Goal: Check status: Check status

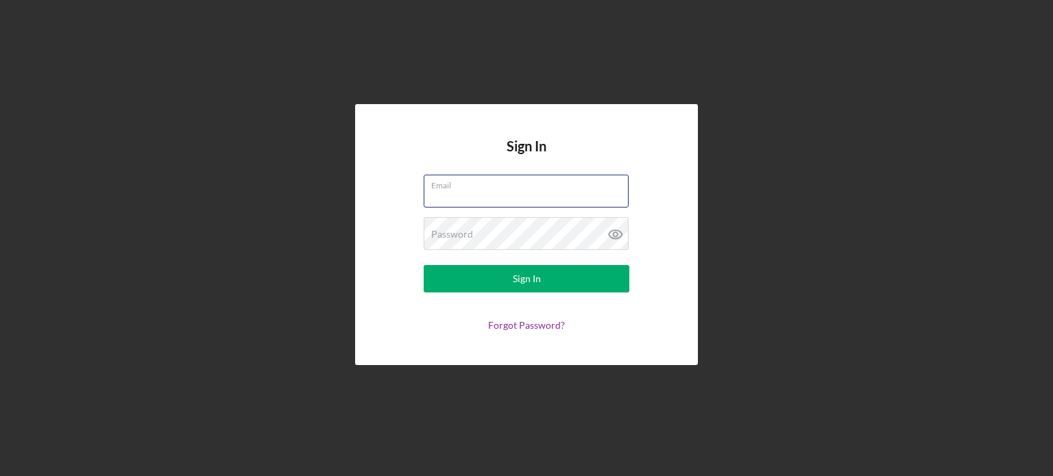
type input "[PERSON_NAME][EMAIL_ADDRESS][DOMAIN_NAME]"
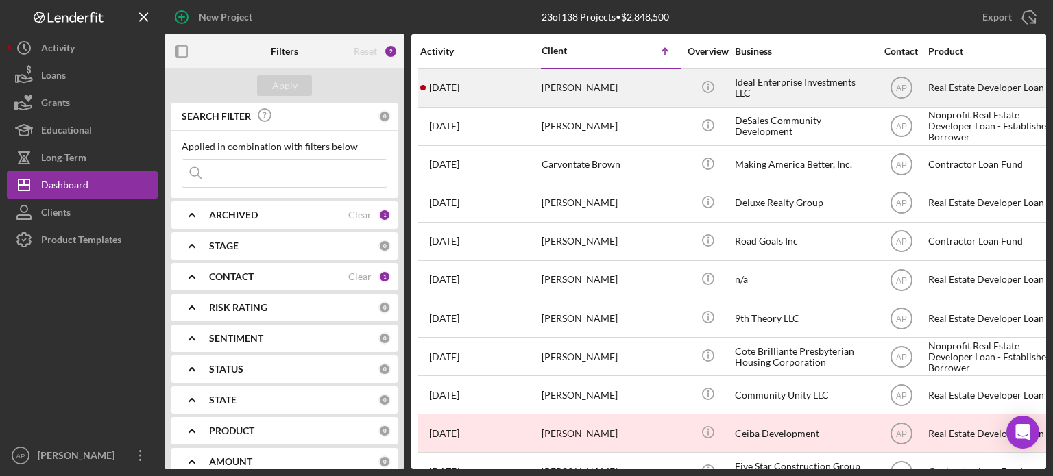
click at [577, 94] on div "[PERSON_NAME]" at bounding box center [610, 88] width 137 height 36
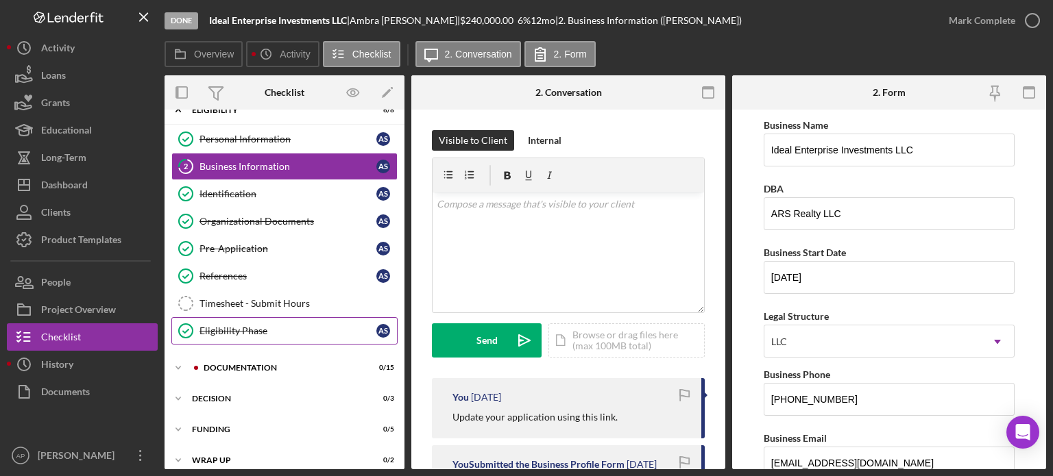
scroll to position [29, 0]
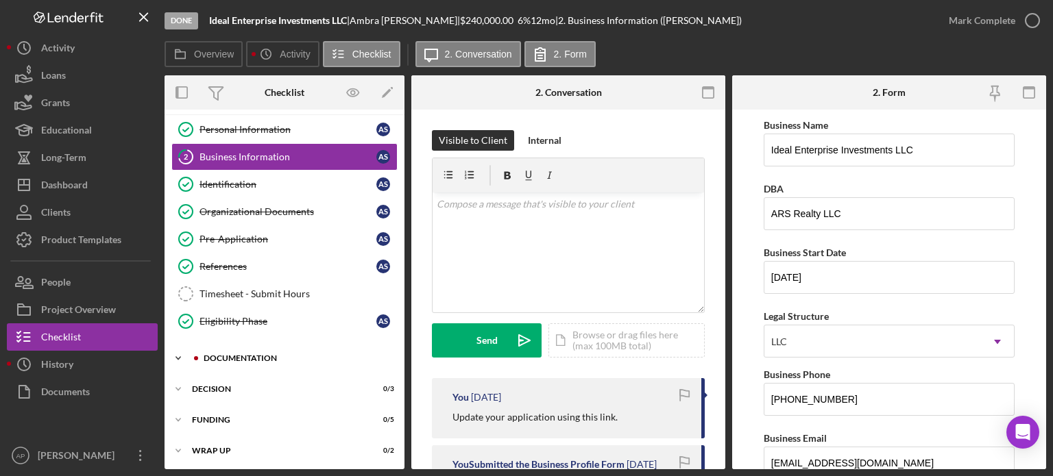
click at [189, 359] on icon "Icon/Expander" at bounding box center [178, 358] width 27 height 27
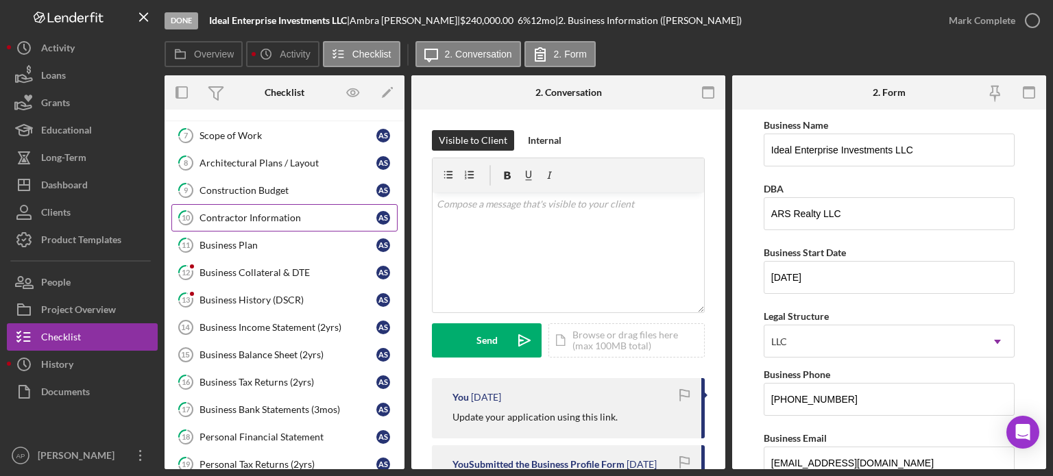
scroll to position [303, 0]
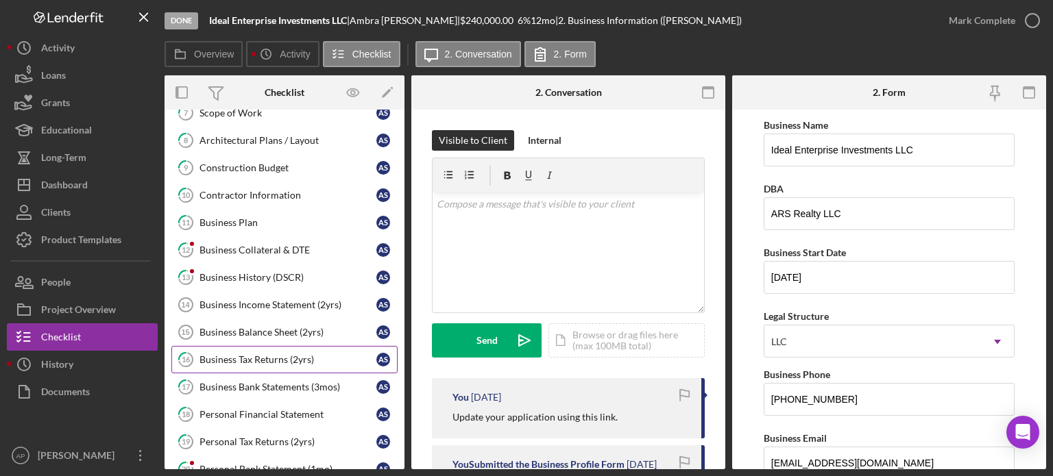
click at [280, 346] on link "16 Business Tax Returns (2yrs) A S" at bounding box center [284, 359] width 226 height 27
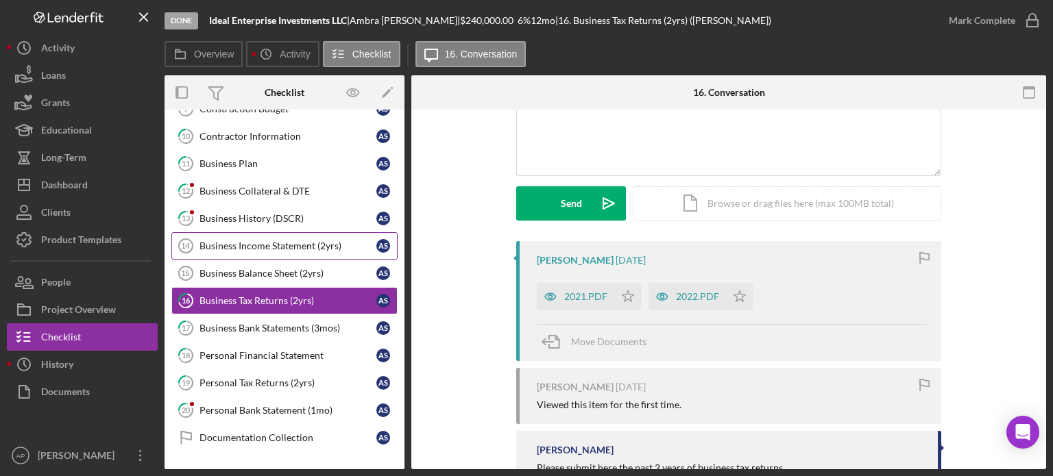
scroll to position [440, 0]
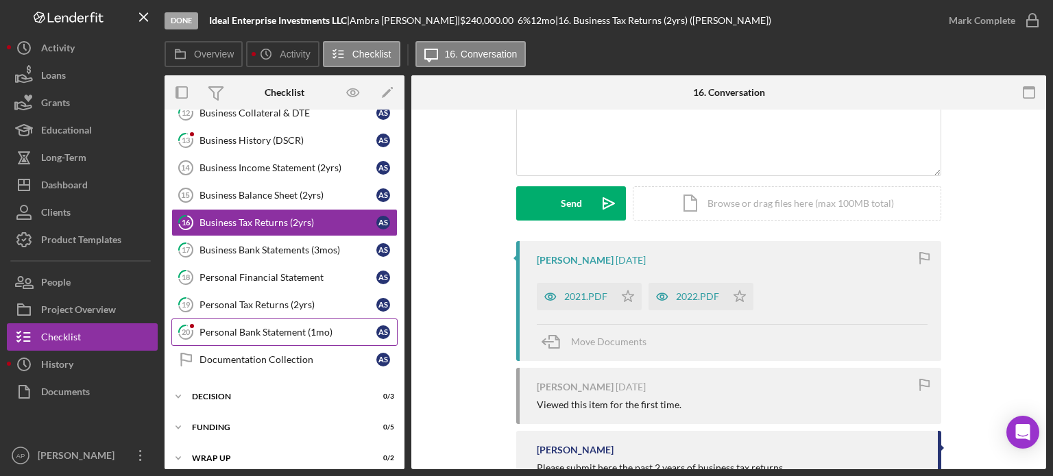
click at [223, 334] on link "20 Personal Bank Statement (1mo) A S" at bounding box center [284, 332] width 226 height 27
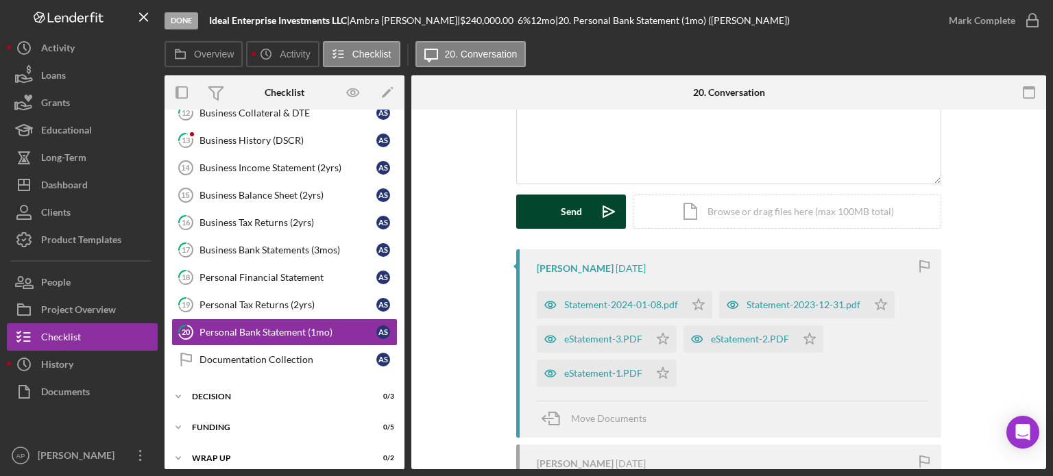
scroll to position [137, 0]
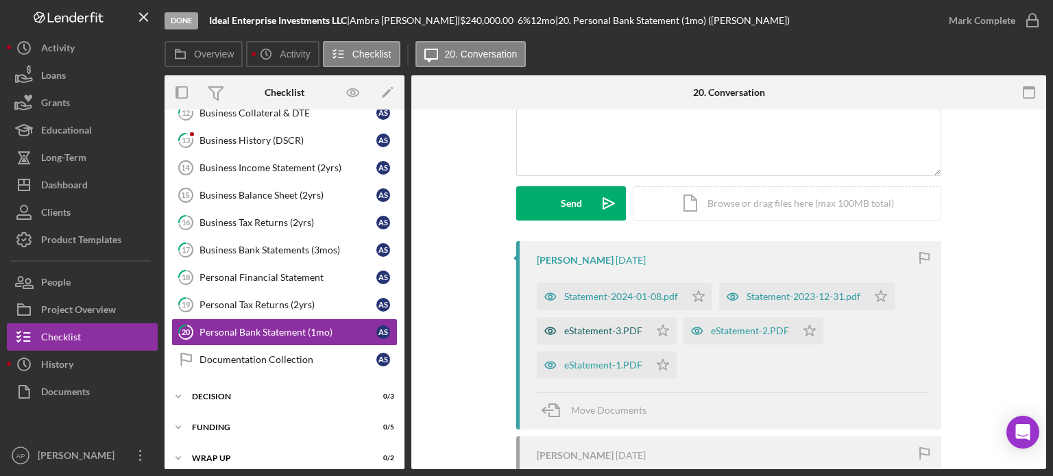
click at [628, 330] on div "eStatement-3.PDF" at bounding box center [603, 331] width 78 height 11
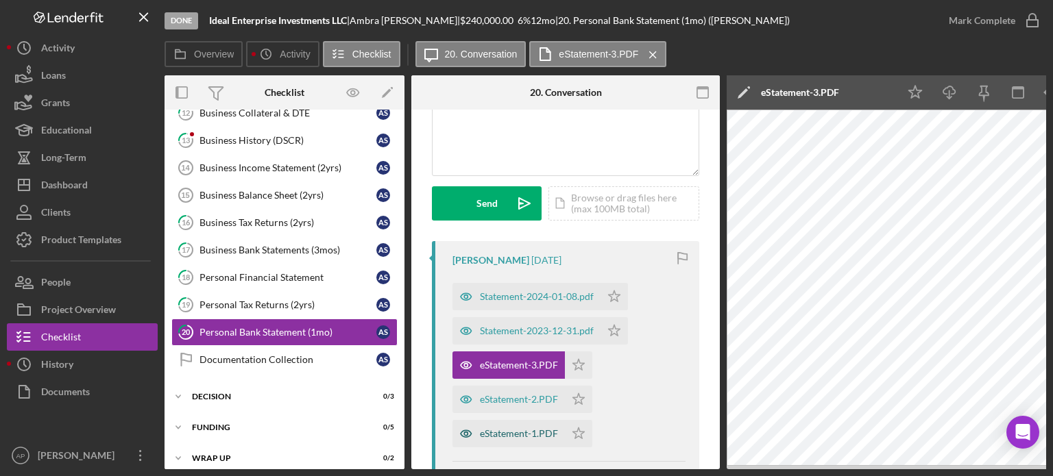
click at [532, 429] on div "eStatement-1.PDF" at bounding box center [519, 433] width 78 height 11
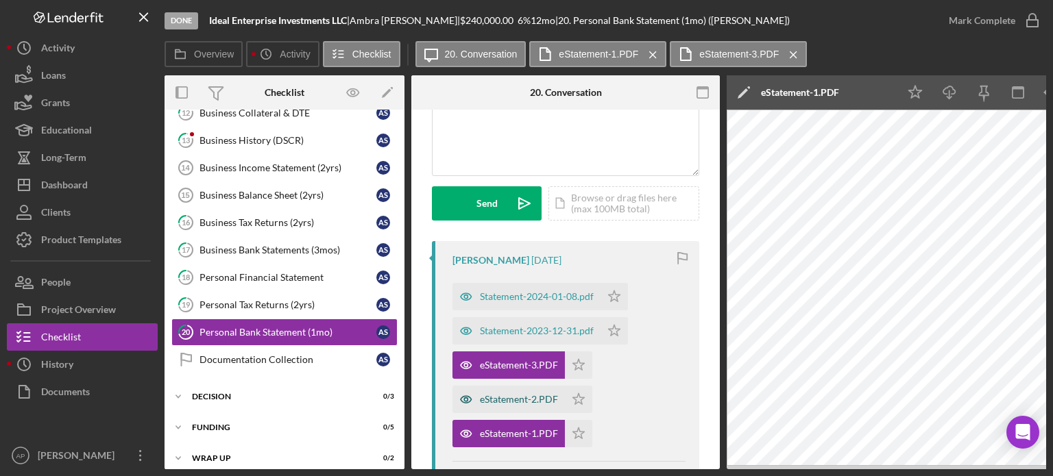
click at [531, 407] on div "eStatement-2.PDF" at bounding box center [508, 399] width 112 height 27
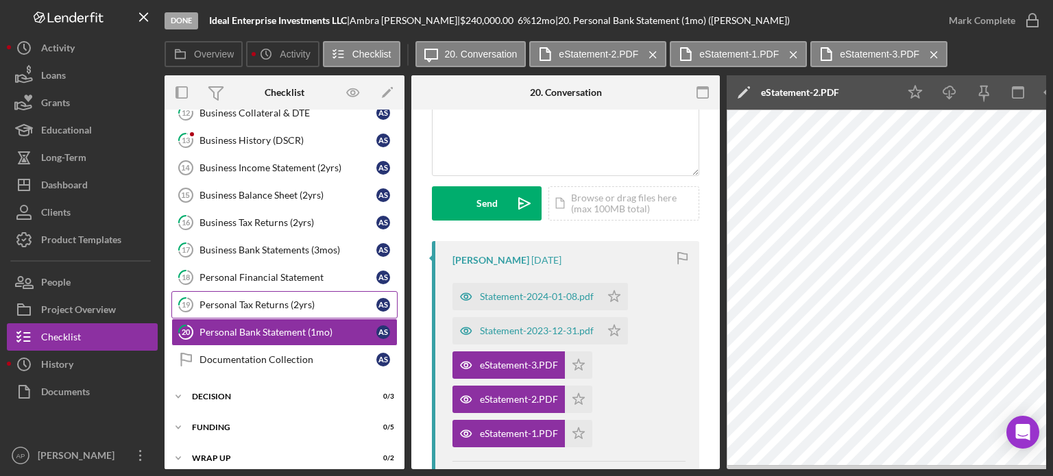
click at [293, 304] on div "Personal Tax Returns (2yrs)" at bounding box center [287, 305] width 177 height 11
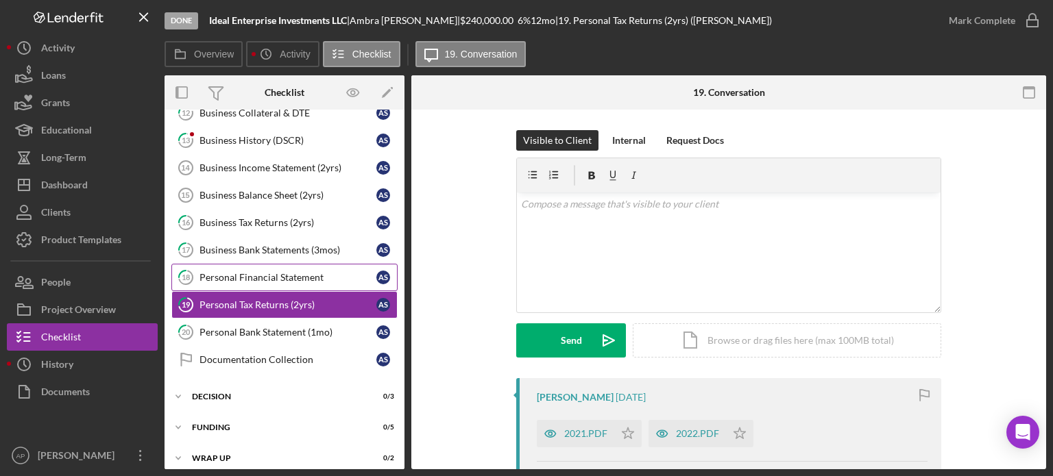
click at [282, 272] on div "Personal Financial Statement" at bounding box center [287, 277] width 177 height 11
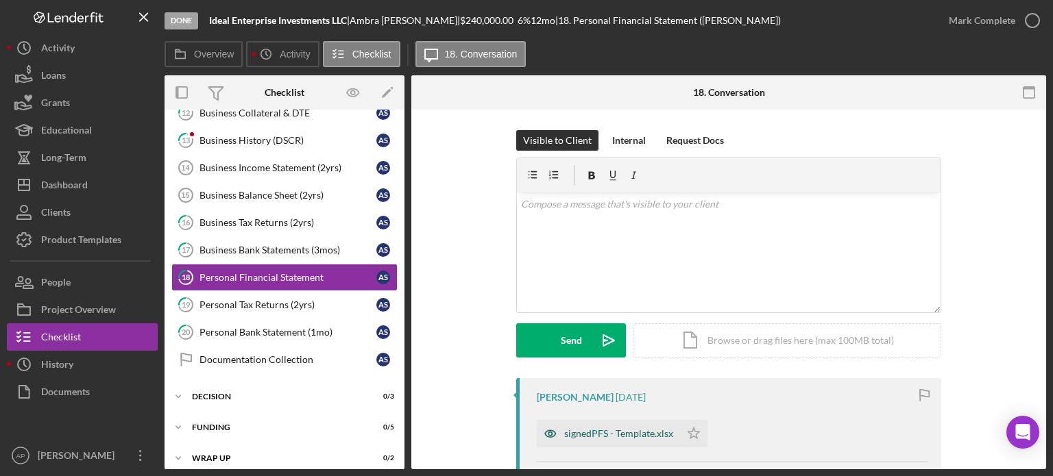
click at [622, 436] on div "signedPFS - Template.xlsx" at bounding box center [618, 433] width 109 height 11
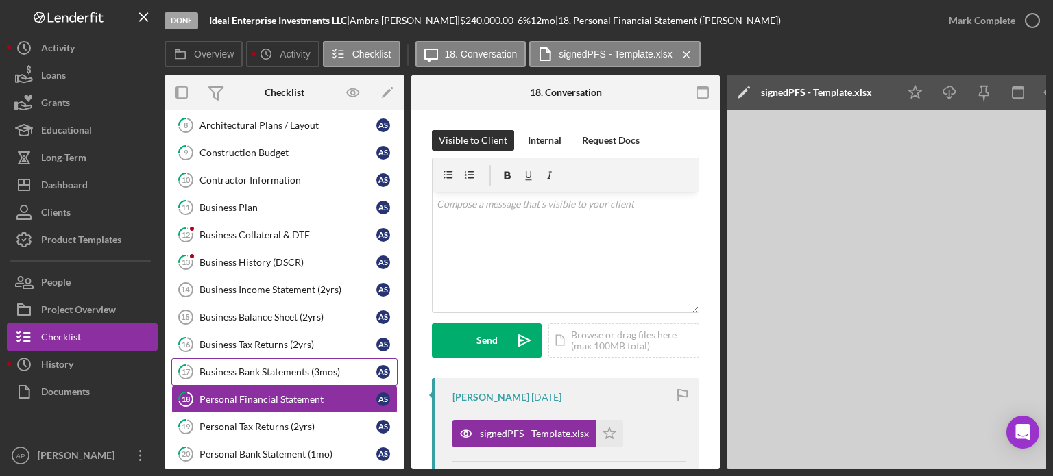
scroll to position [303, 0]
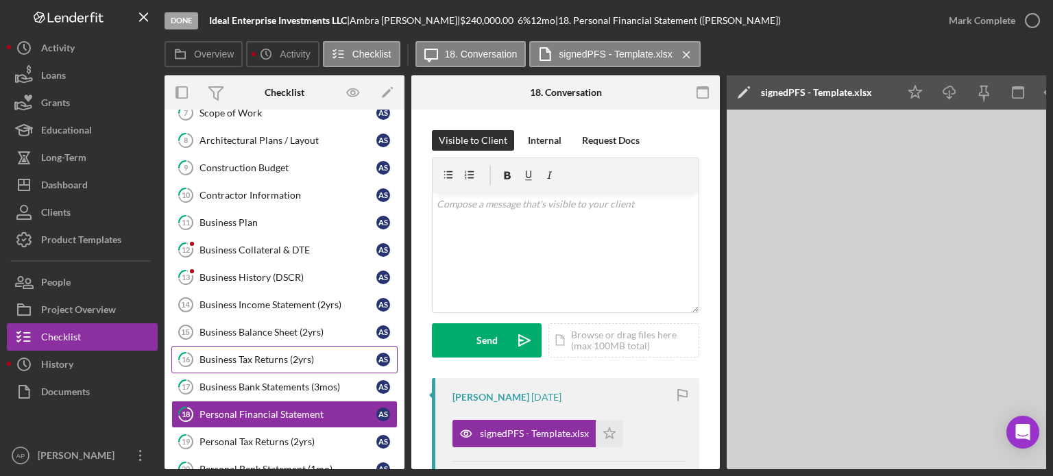
click at [256, 346] on link "16 Business Tax Returns (2yrs) A S" at bounding box center [284, 359] width 226 height 27
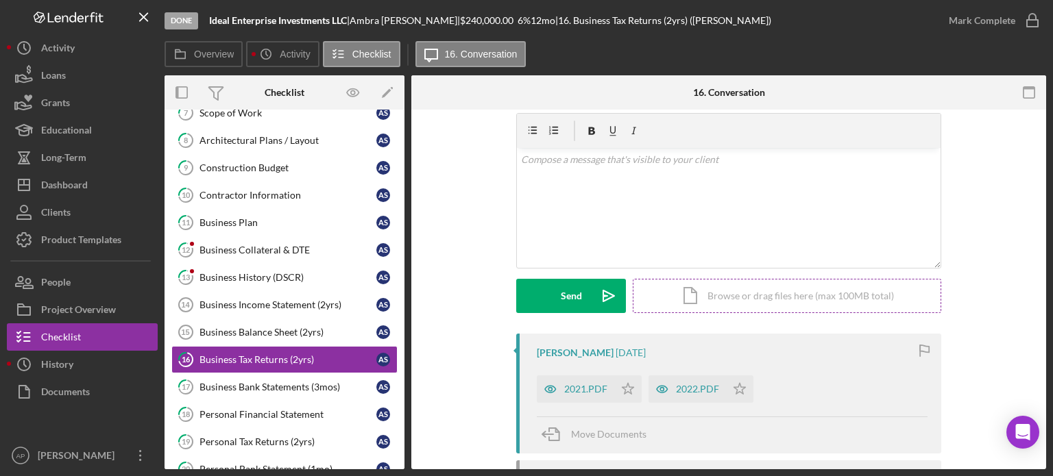
scroll to position [69, 0]
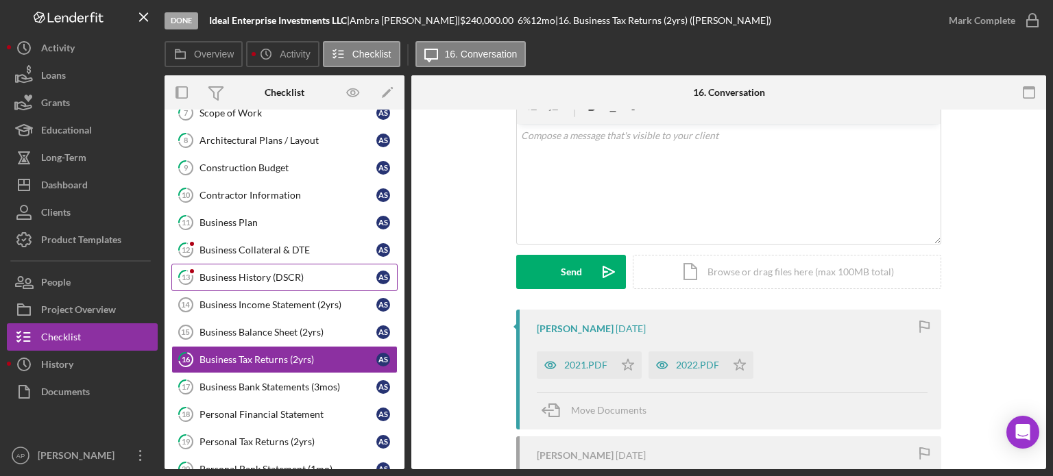
click at [311, 266] on link "13 Business History (DSCR) A S" at bounding box center [284, 277] width 226 height 27
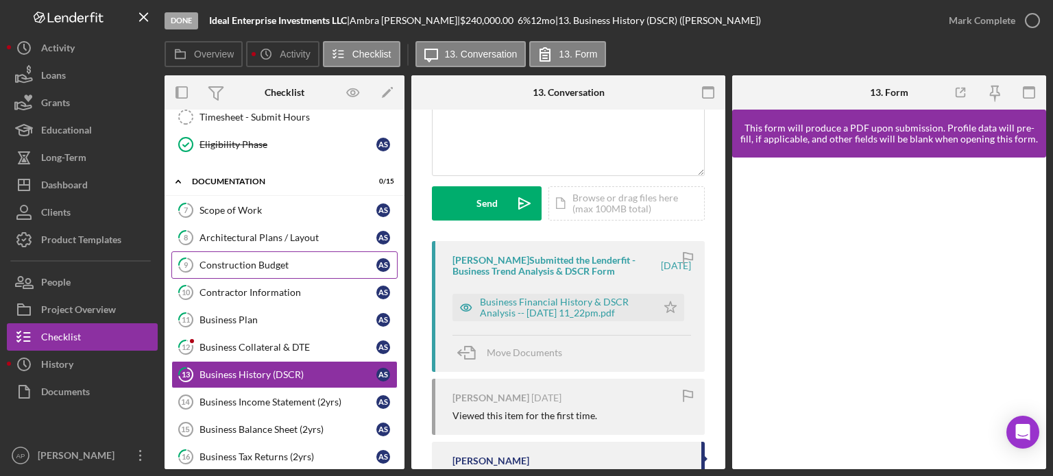
scroll to position [97, 0]
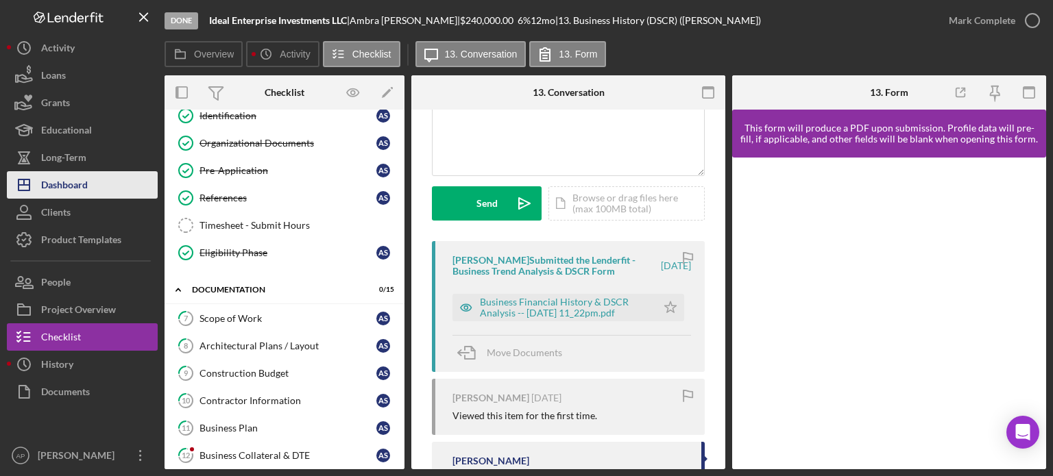
click at [60, 182] on div "Dashboard" at bounding box center [64, 186] width 47 height 31
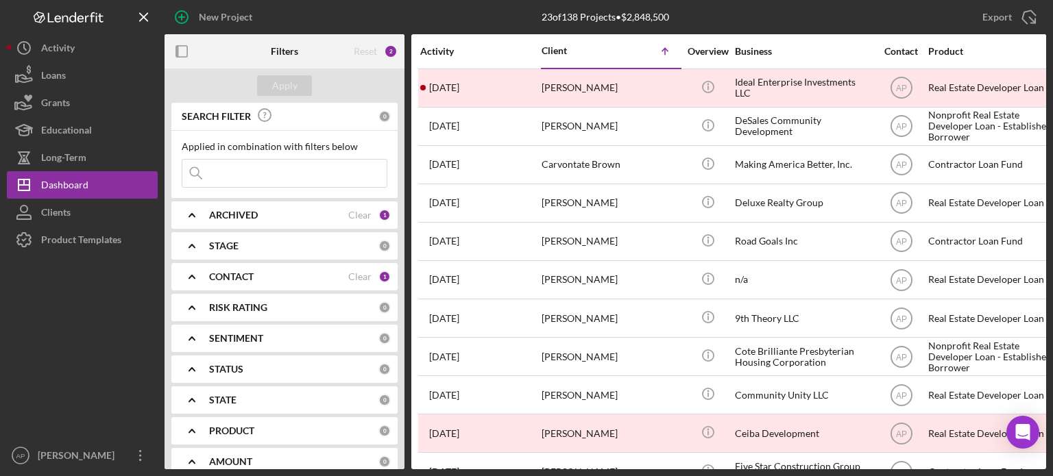
click at [265, 226] on div "ARCHIVED Clear 1" at bounding box center [300, 215] width 182 height 27
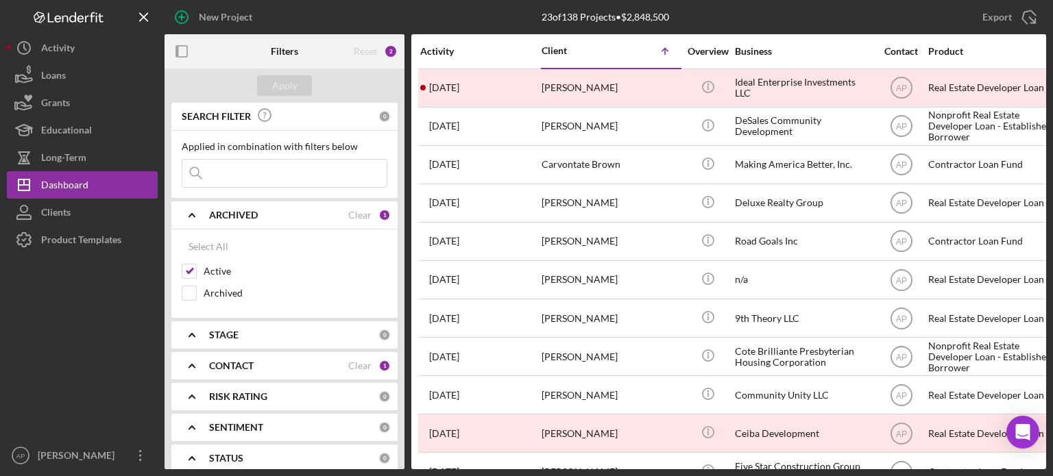
click at [265, 213] on div "ARCHIVED" at bounding box center [278, 215] width 139 height 11
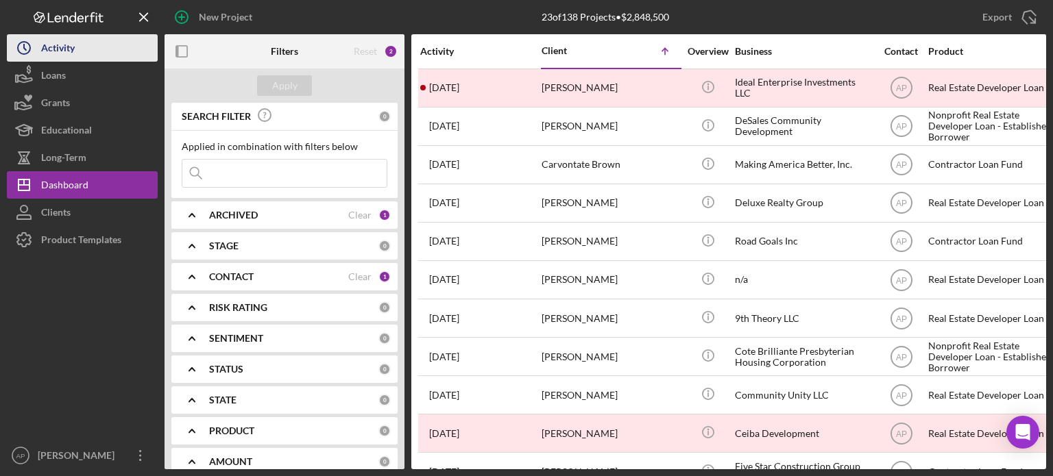
click at [71, 51] on div "Activity" at bounding box center [58, 49] width 34 height 31
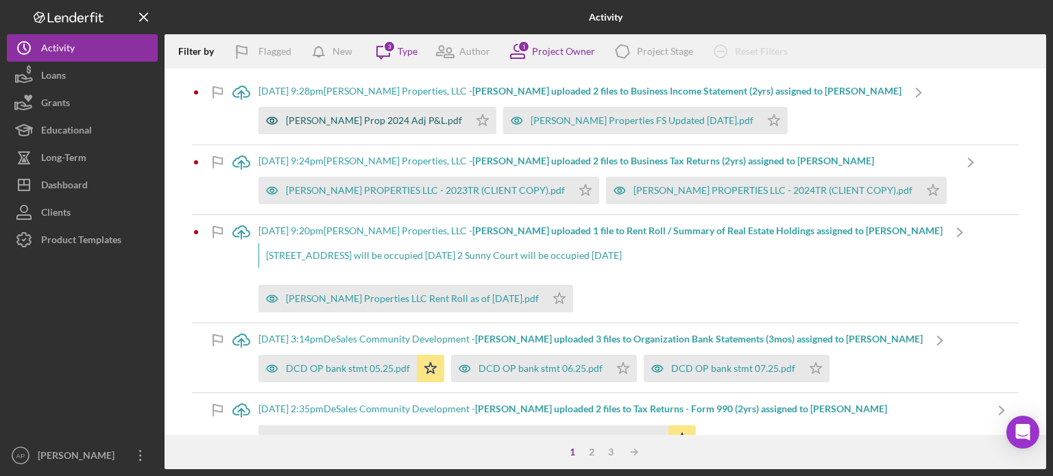
click at [334, 128] on div "[PERSON_NAME] Prop 2024 Adj P&L.pdf" at bounding box center [363, 120] width 210 height 27
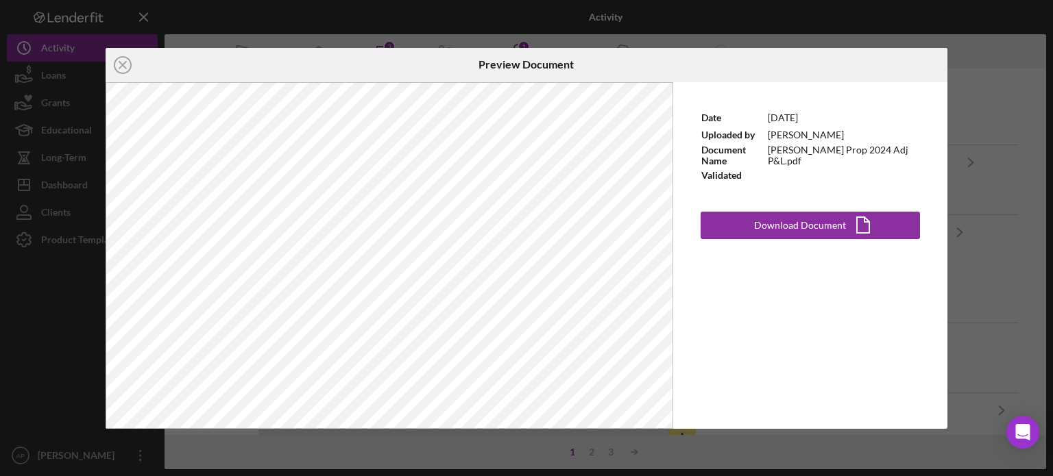
click at [954, 93] on div "Icon/Close Preview Document Date [DATE] Uploaded by [PERSON_NAME] Document Name…" at bounding box center [526, 238] width 1053 height 476
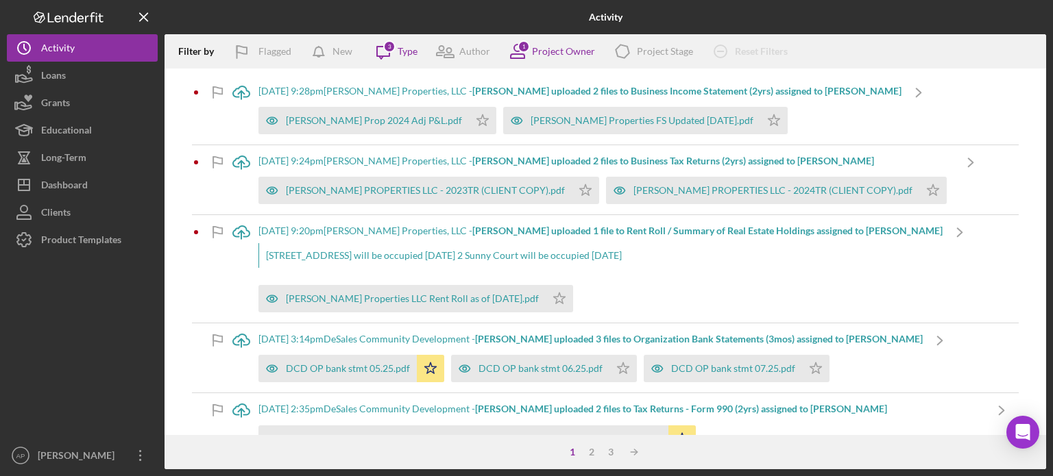
click at [1010, 80] on div "Icon/Upload [DATE] 9:28pm [PERSON_NAME] Properties, LLC - [PERSON_NAME] uploade…" at bounding box center [606, 252] width 882 height 367
click at [60, 186] on div "Dashboard" at bounding box center [64, 186] width 47 height 31
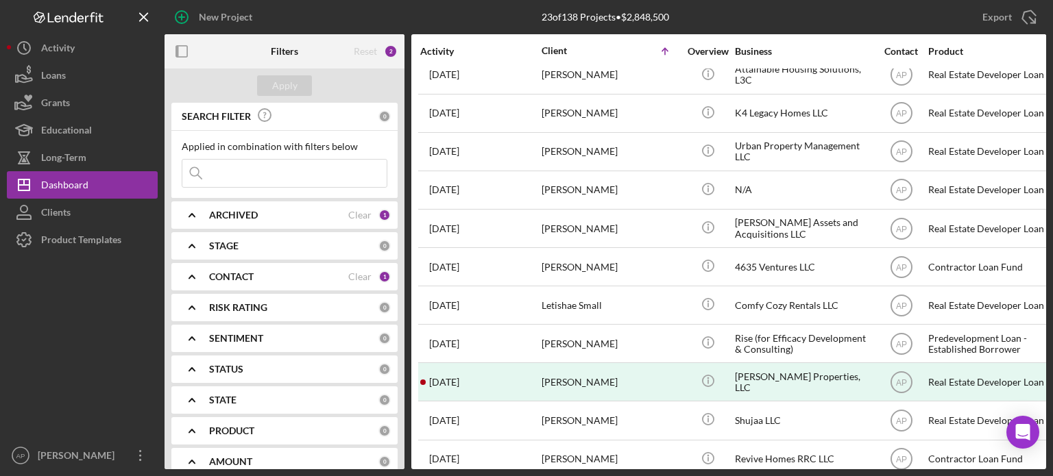
scroll to position [500, 0]
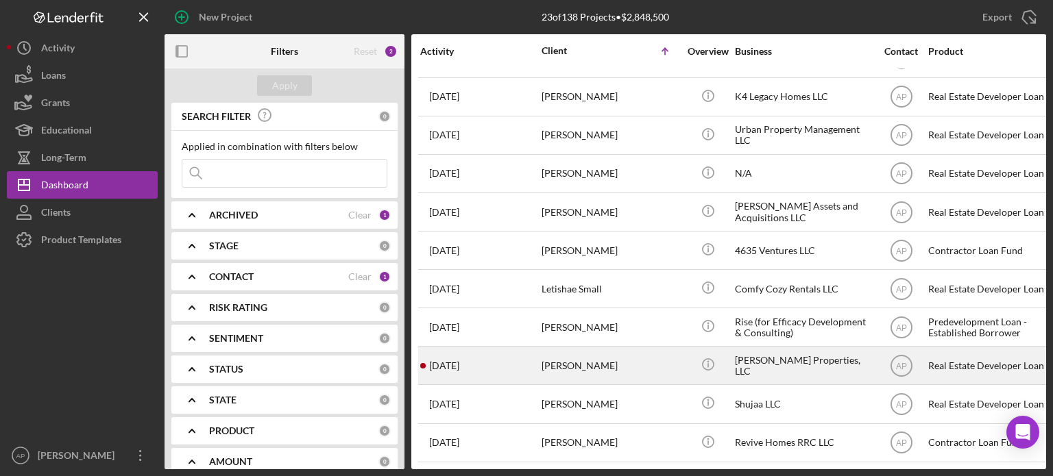
click at [564, 348] on div "[PERSON_NAME]" at bounding box center [610, 366] width 137 height 36
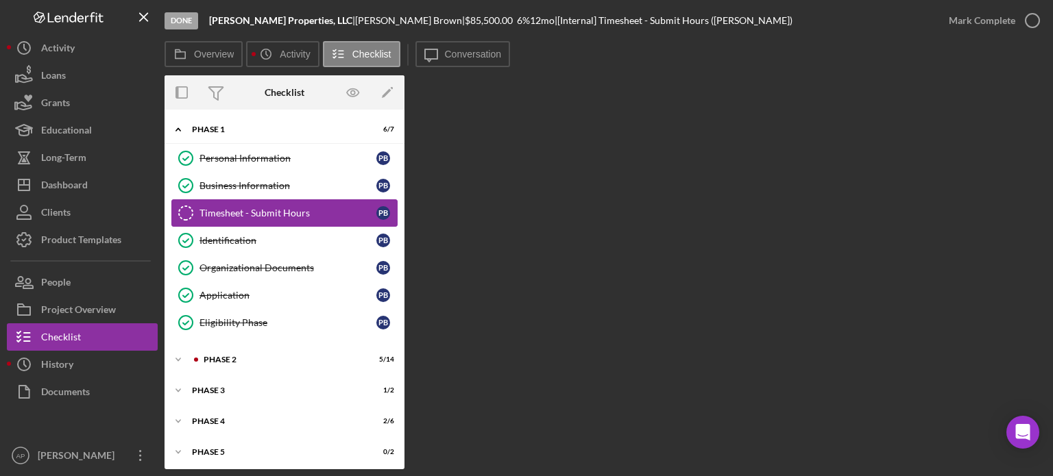
scroll to position [1, 0]
click at [259, 349] on div "Icon/Expander Phase 2 5 / 14" at bounding box center [285, 358] width 240 height 27
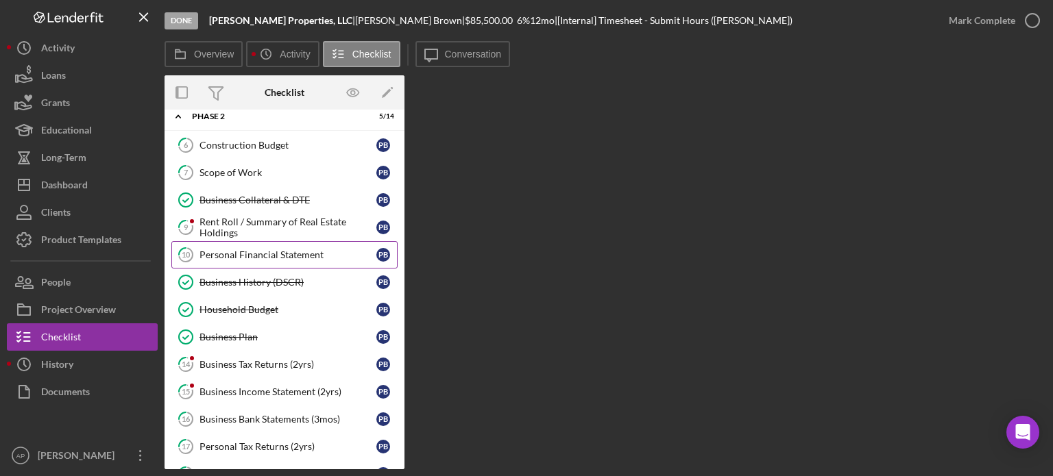
scroll to position [276, 0]
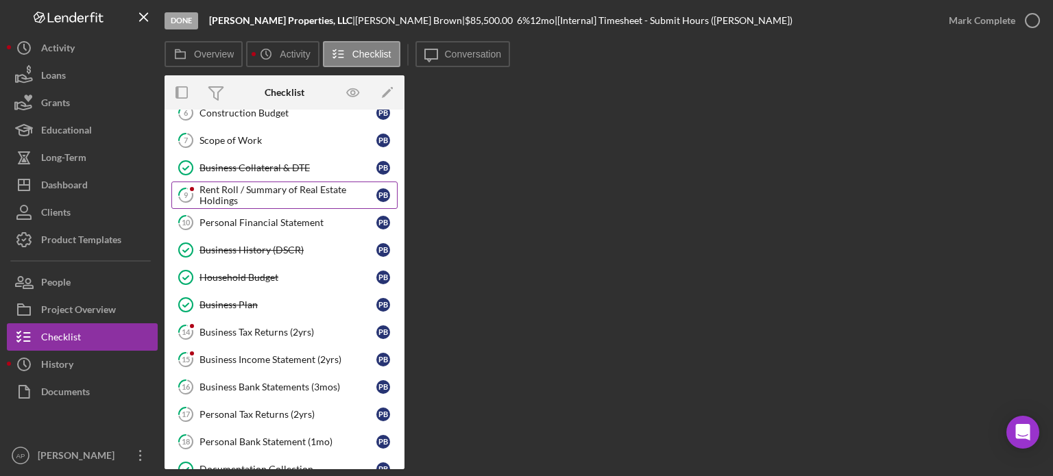
click at [275, 188] on div "Rent Roll / Summary of Real Estate Holdings" at bounding box center [287, 195] width 177 height 22
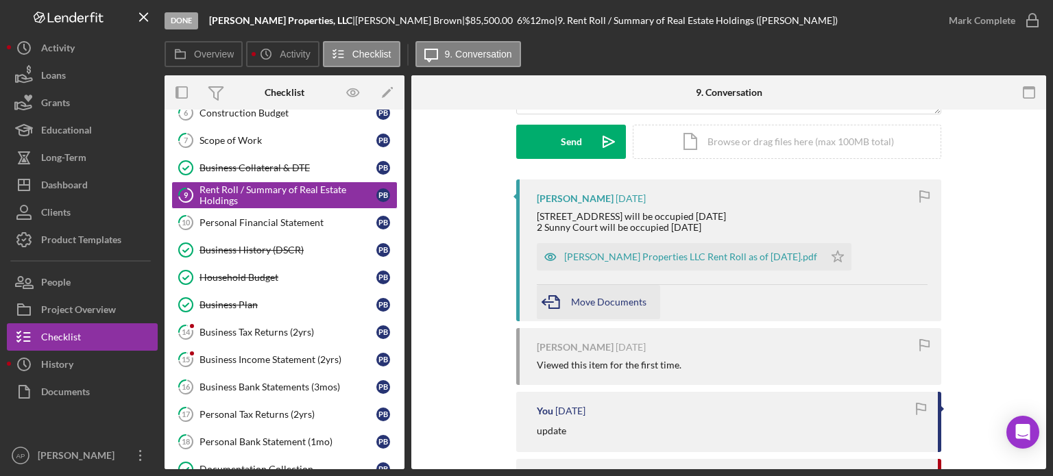
scroll to position [206, 0]
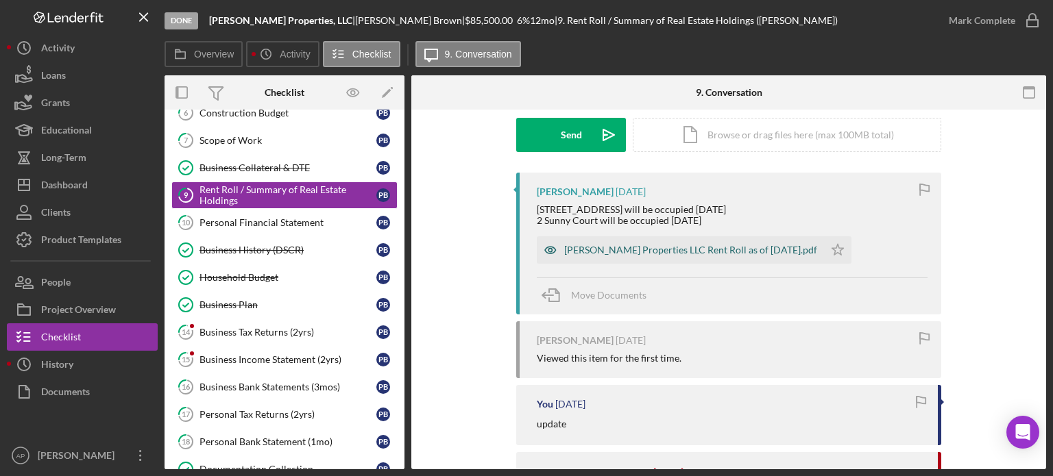
click at [651, 243] on div "[PERSON_NAME] Properties LLC Rent Roll as of [DATE].pdf" at bounding box center [680, 250] width 287 height 27
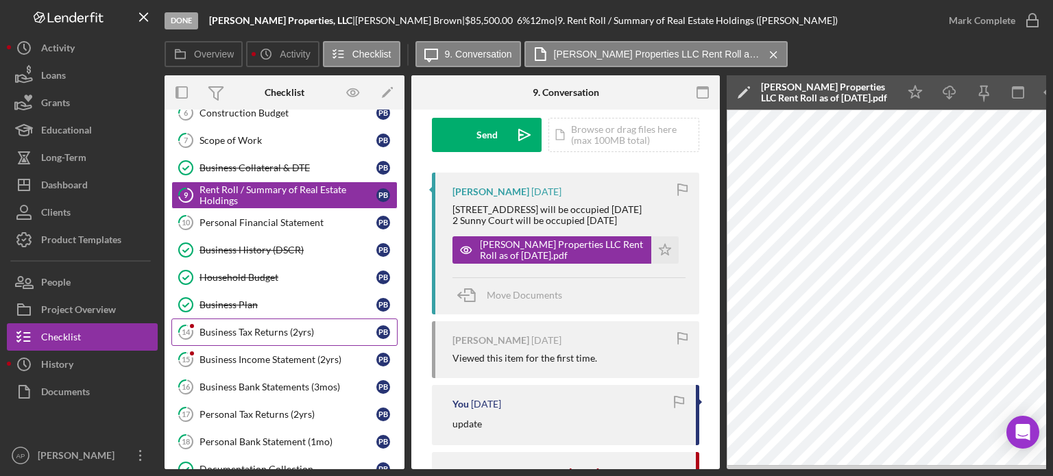
click at [299, 327] on div "Business Tax Returns (2yrs)" at bounding box center [287, 332] width 177 height 11
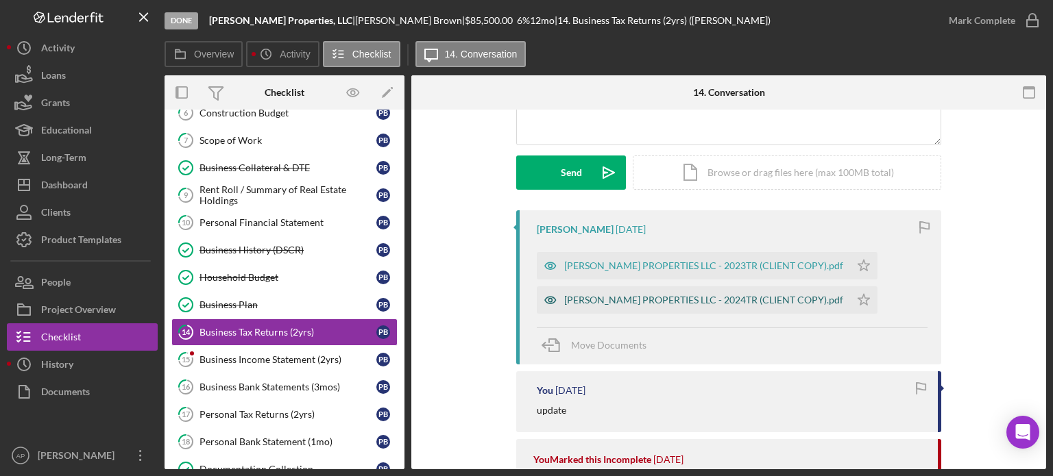
scroll to position [206, 0]
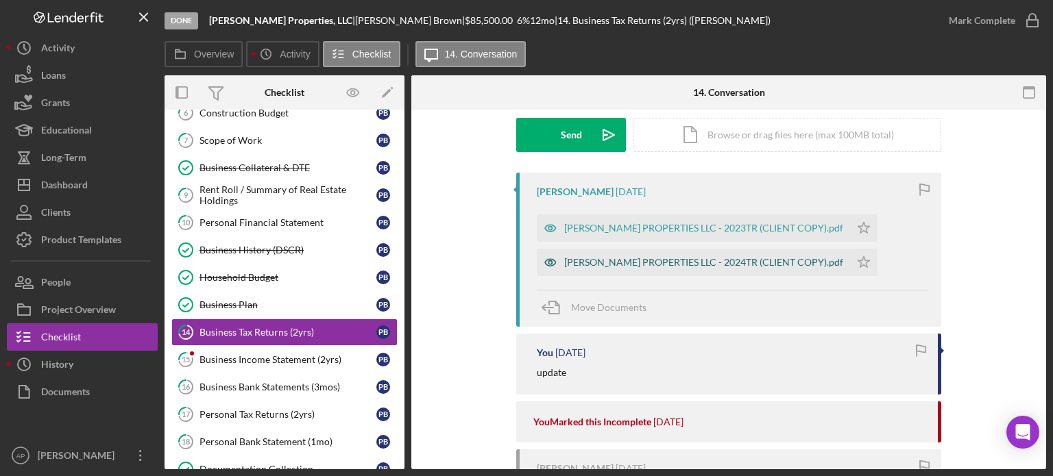
click at [658, 261] on div "[PERSON_NAME] PROPERTIES LLC - 2024TR (CLIENT COPY).pdf" at bounding box center [703, 262] width 279 height 11
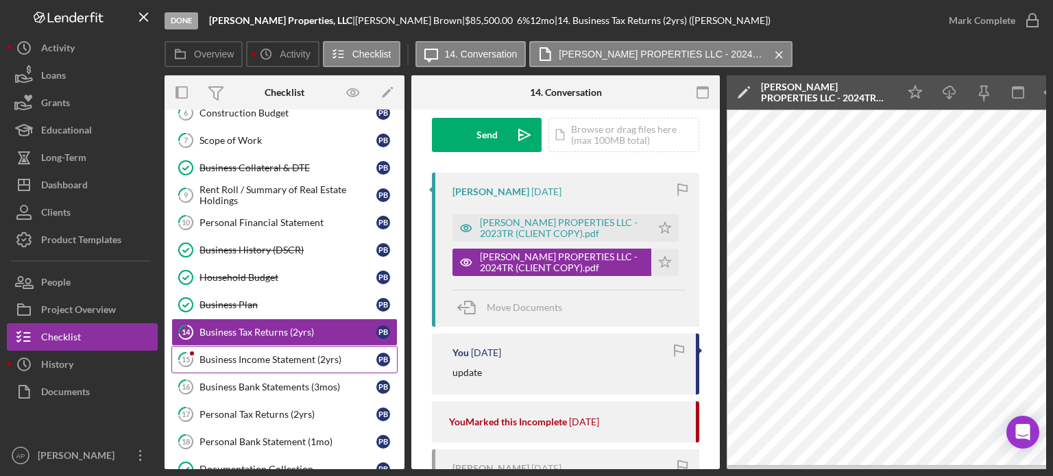
click at [274, 354] on div "Business Income Statement (2yrs)" at bounding box center [287, 359] width 177 height 11
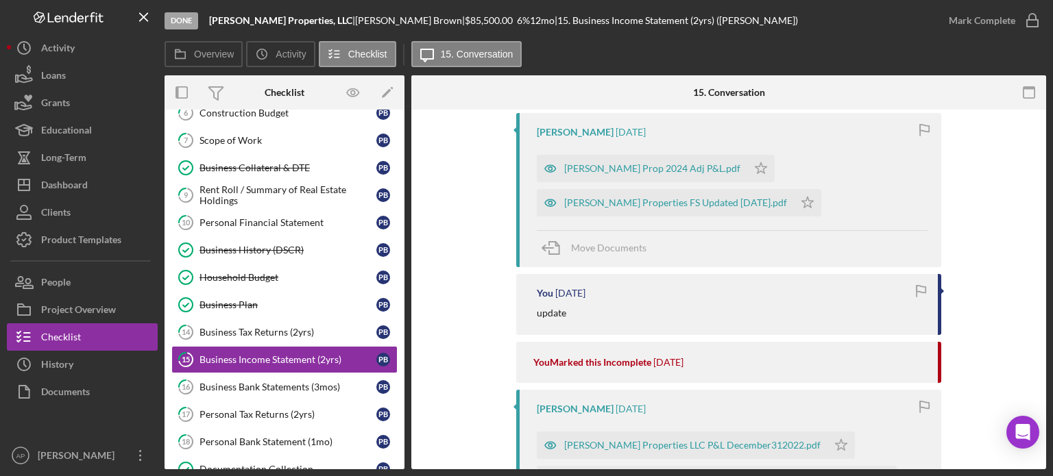
scroll to position [274, 0]
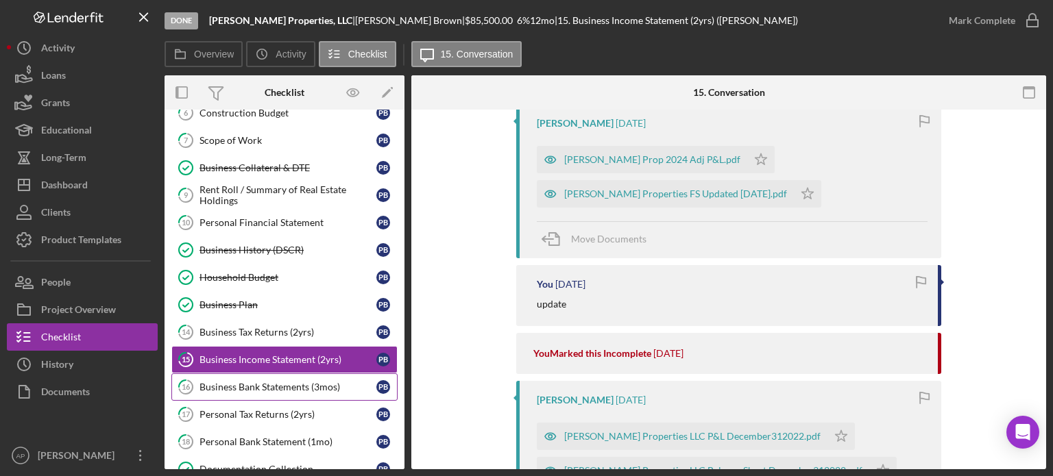
click at [282, 383] on div "Business Bank Statements (3mos)" at bounding box center [287, 387] width 177 height 11
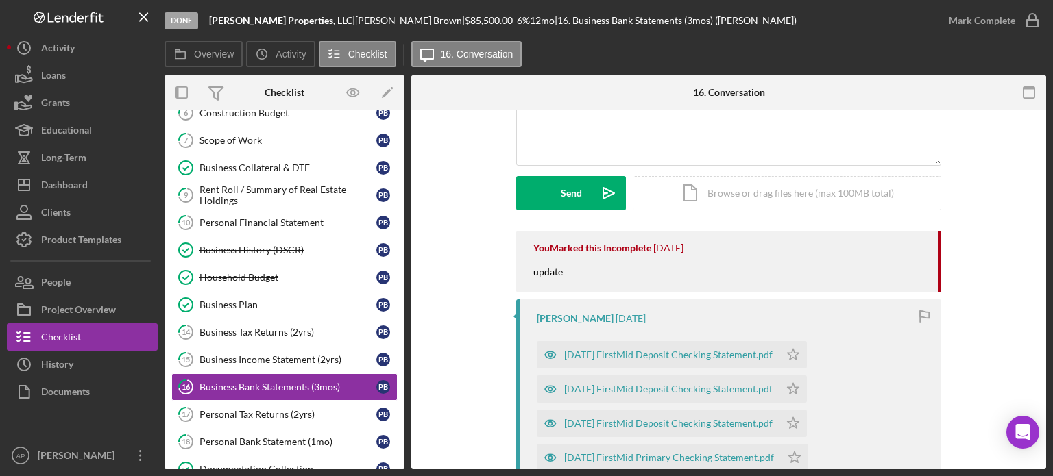
scroll to position [206, 0]
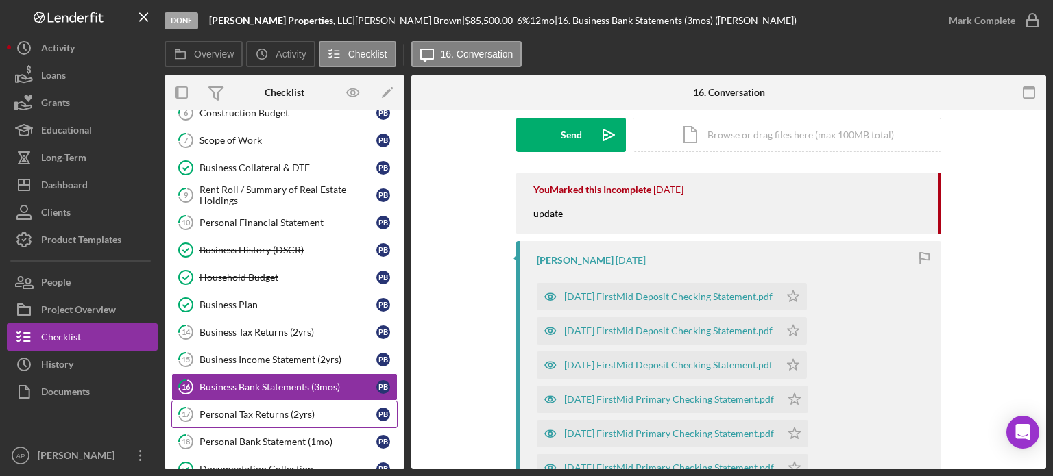
click at [223, 415] on link "17 Personal Tax Returns (2yrs) P B" at bounding box center [284, 414] width 226 height 27
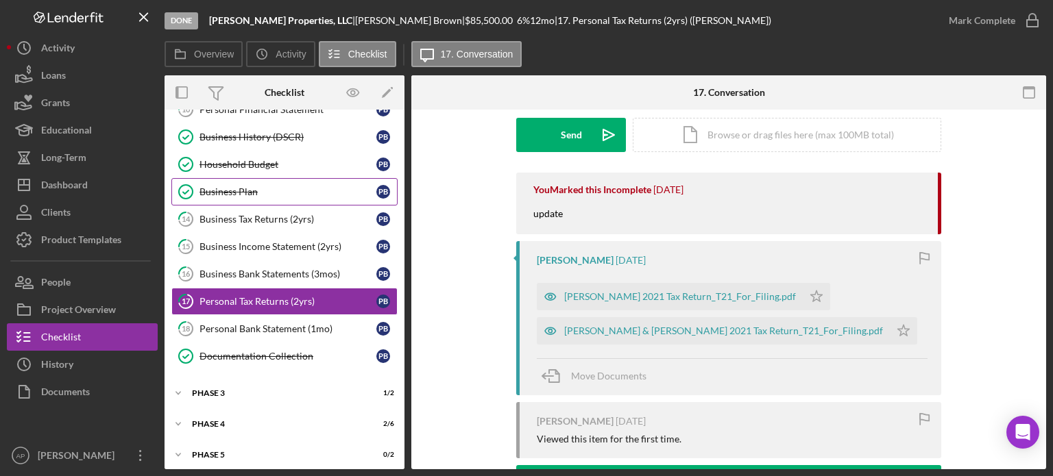
scroll to position [389, 0]
click at [208, 389] on div "Phase 3" at bounding box center [289, 393] width 195 height 8
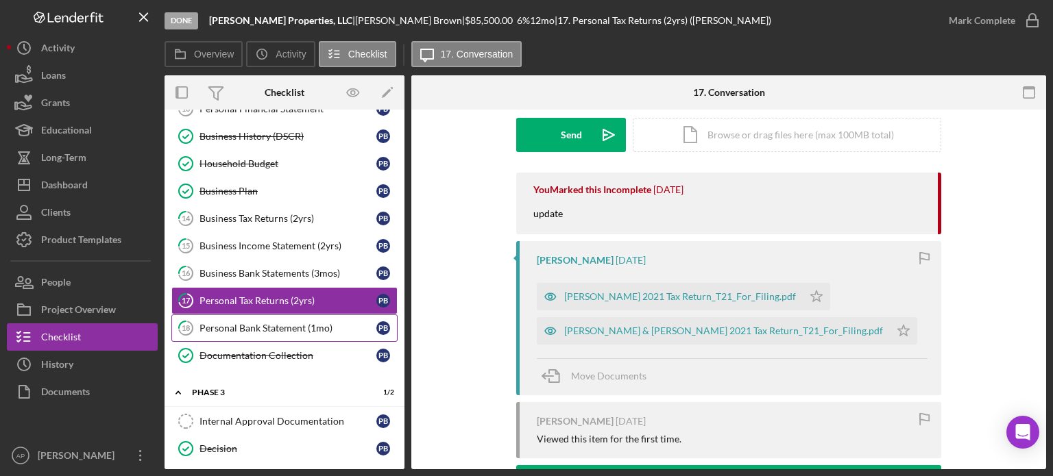
click at [275, 323] on div "Personal Bank Statement (1mo)" at bounding box center [287, 328] width 177 height 11
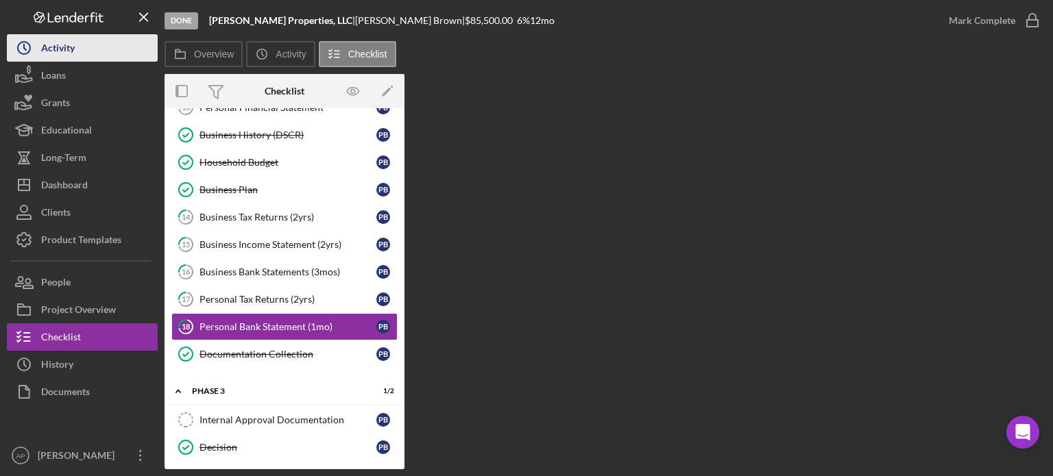
click at [116, 40] on button "Icon/History Activity" at bounding box center [82, 47] width 151 height 27
